Goal: Information Seeking & Learning: Learn about a topic

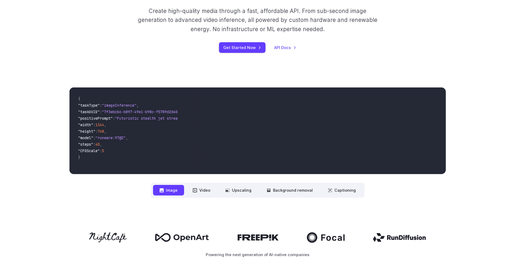
scroll to position [108, 0]
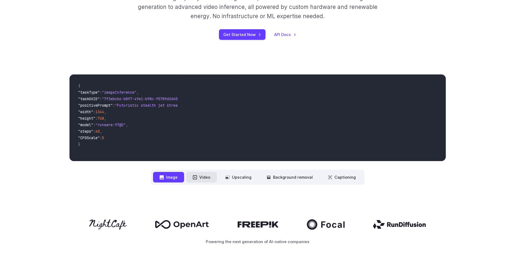
click at [202, 176] on button "Video" at bounding box center [201, 177] width 31 height 11
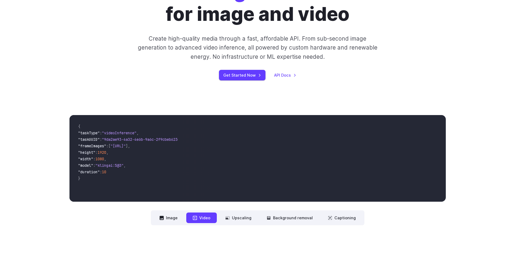
scroll to position [0, 0]
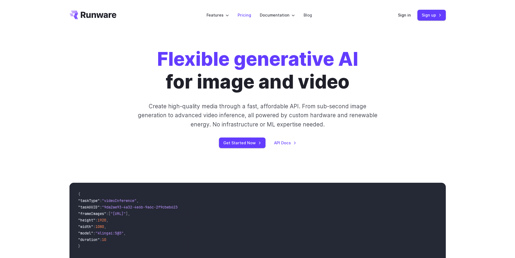
click at [242, 16] on link "Pricing" at bounding box center [245, 15] width 14 height 6
click at [245, 16] on link "Pricing" at bounding box center [245, 15] width 14 height 6
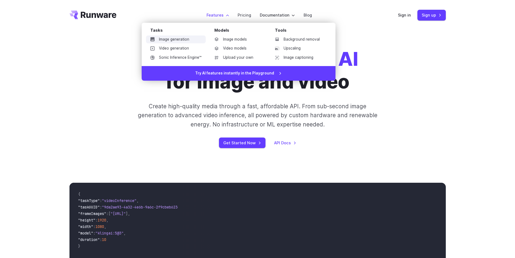
click at [184, 39] on link "Image generation" at bounding box center [176, 39] width 60 height 8
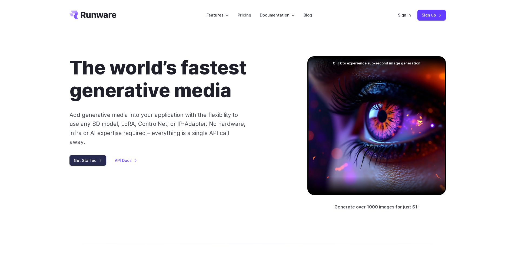
click at [96, 155] on link "Get Started" at bounding box center [87, 160] width 37 height 11
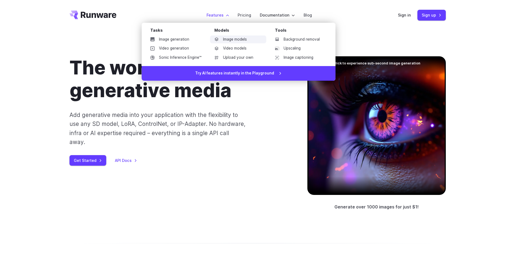
click at [231, 38] on link "Image models" at bounding box center [238, 39] width 56 height 8
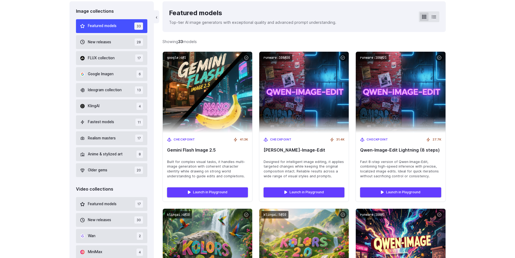
scroll to position [162, 0]
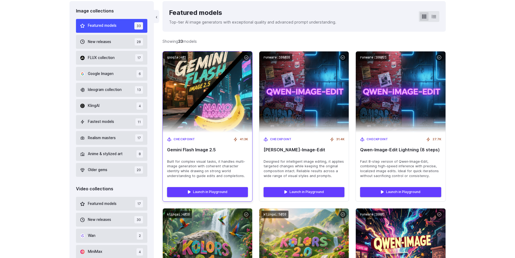
click at [198, 108] on img at bounding box center [207, 91] width 98 height 89
click at [208, 77] on img at bounding box center [207, 91] width 98 height 89
click at [202, 192] on link "Launch in Playground" at bounding box center [207, 192] width 81 height 10
click at [208, 189] on link "Launch in Playground" at bounding box center [207, 192] width 81 height 10
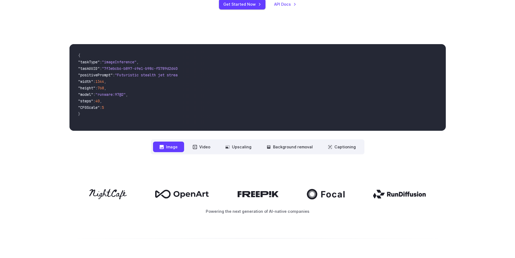
scroll to position [135, 0]
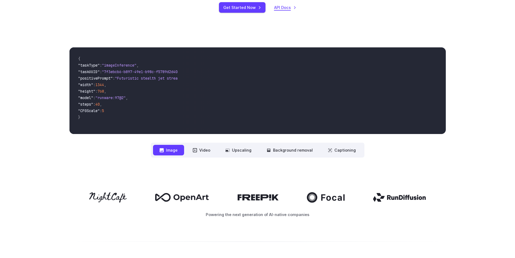
click at [286, 7] on link "API Docs" at bounding box center [285, 7] width 22 height 6
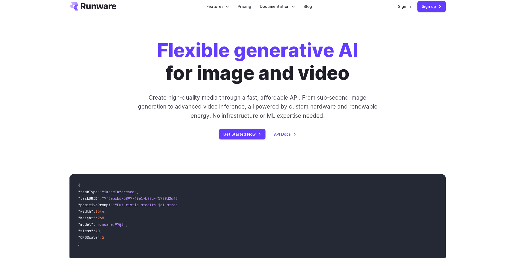
scroll to position [0, 0]
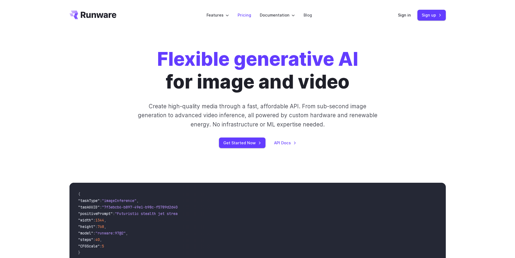
click at [242, 14] on link "Pricing" at bounding box center [245, 15] width 14 height 6
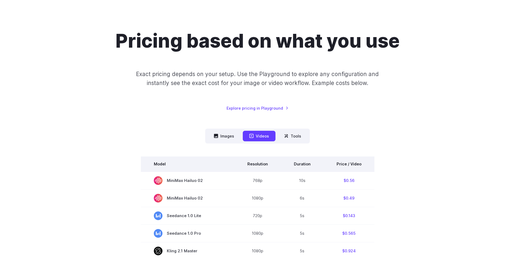
scroll to position [81, 0]
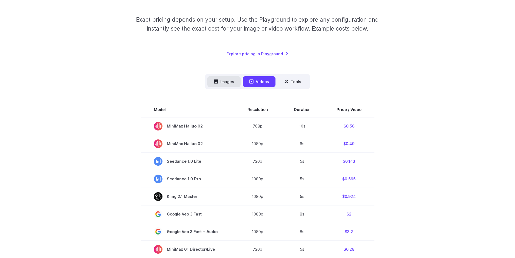
click at [224, 86] on button "Images" at bounding box center [223, 81] width 33 height 11
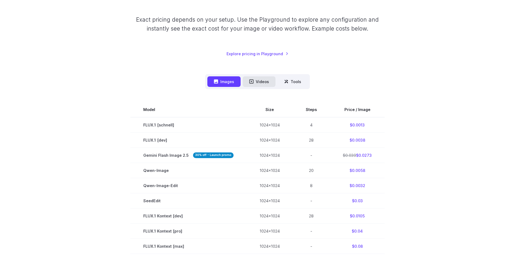
click at [254, 82] on button "Videos" at bounding box center [259, 81] width 33 height 11
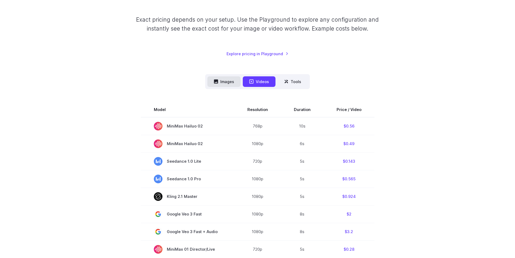
click at [225, 83] on button "Images" at bounding box center [223, 81] width 33 height 11
